Goal: Find specific page/section: Find specific page/section

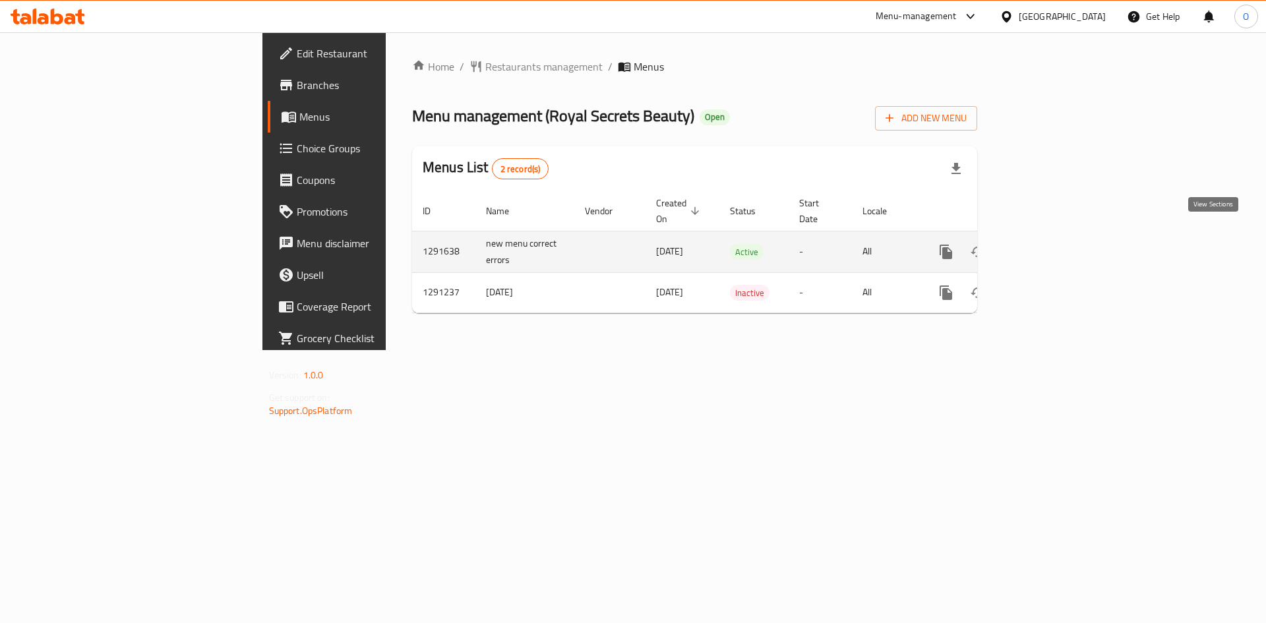
click at [1049, 244] on icon "enhanced table" at bounding box center [1041, 252] width 16 height 16
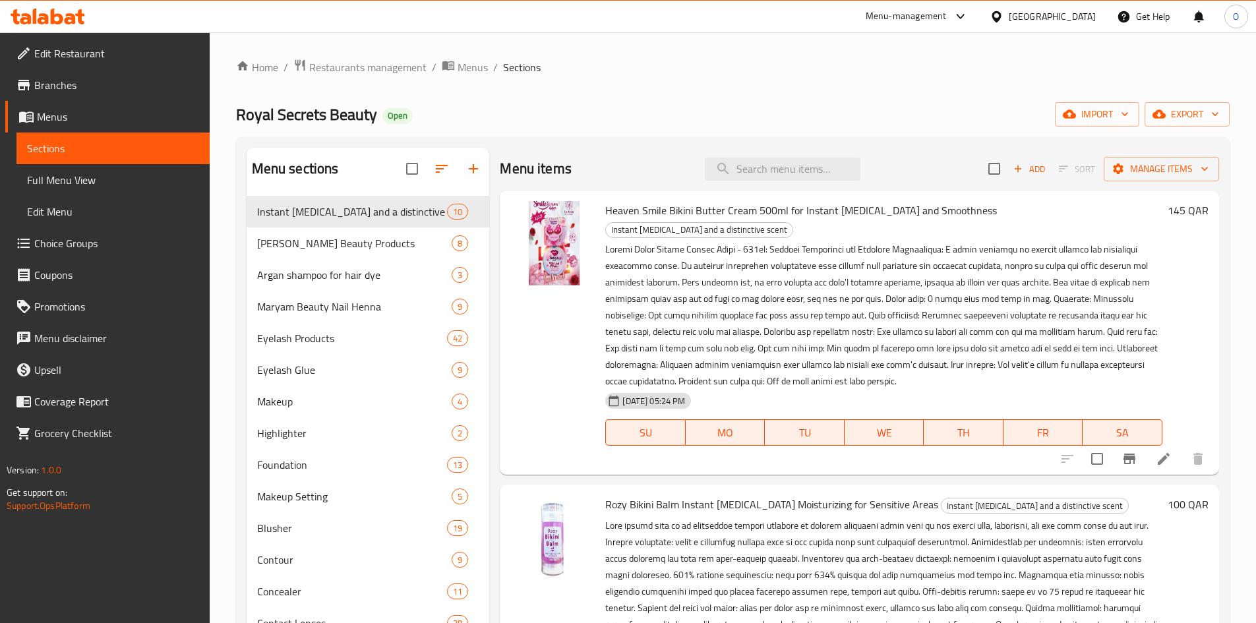
click at [1004, 11] on icon at bounding box center [997, 17] width 14 height 14
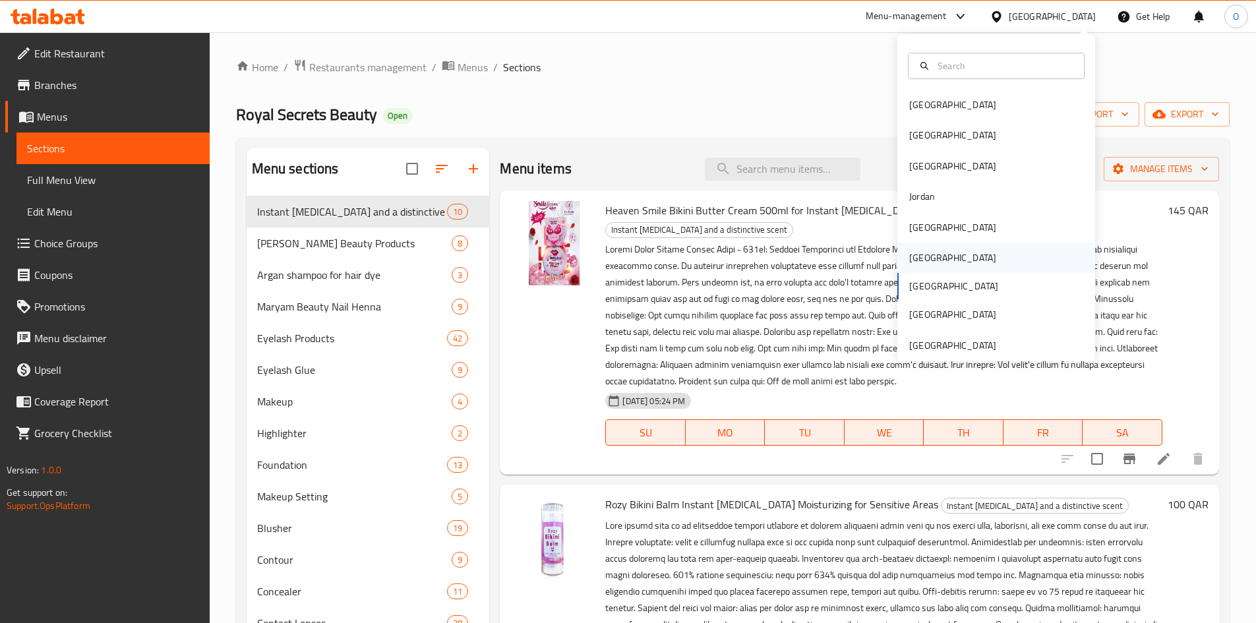
click at [913, 256] on div "[GEOGRAPHIC_DATA]" at bounding box center [952, 258] width 87 height 15
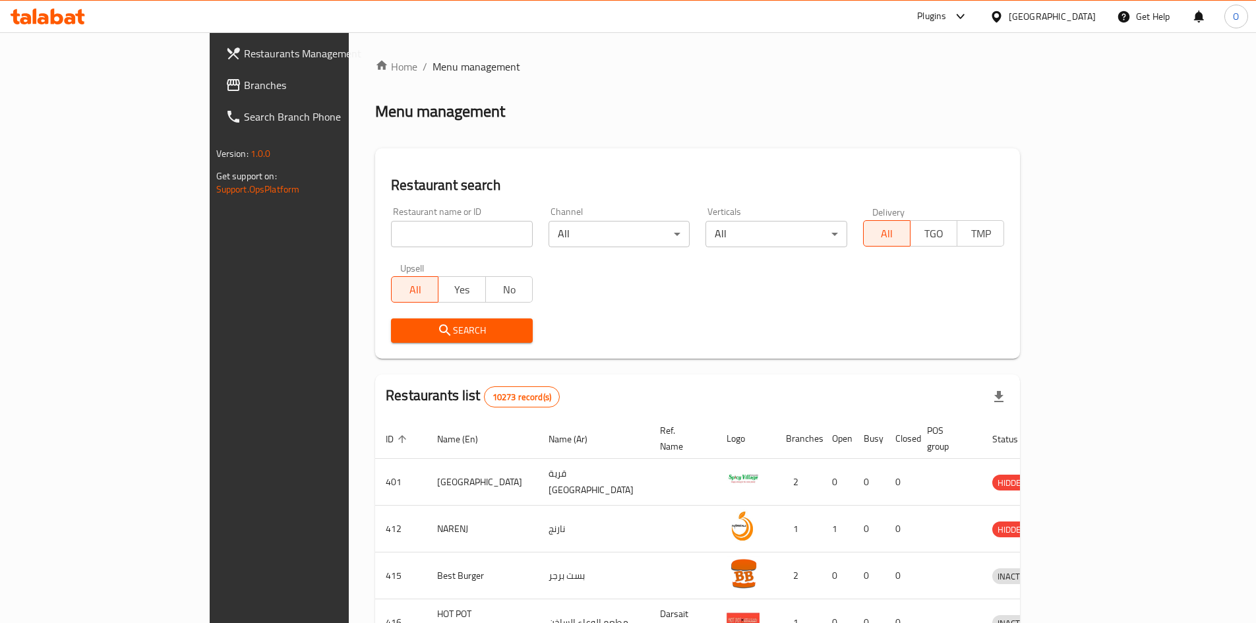
click at [244, 88] on span "Branches" at bounding box center [326, 85] width 165 height 16
